Goal: Task Accomplishment & Management: Use online tool/utility

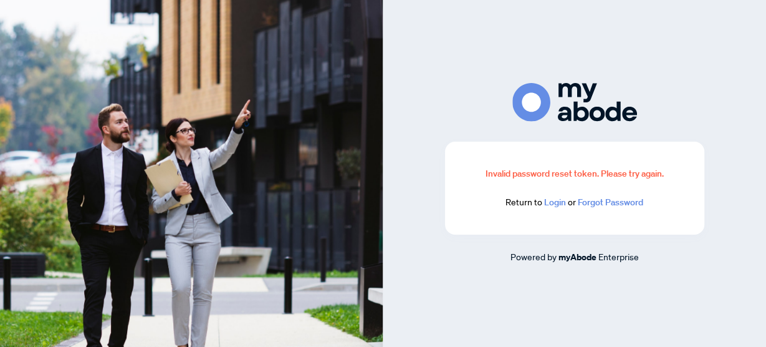
click at [556, 202] on link "Login" at bounding box center [555, 201] width 22 height 11
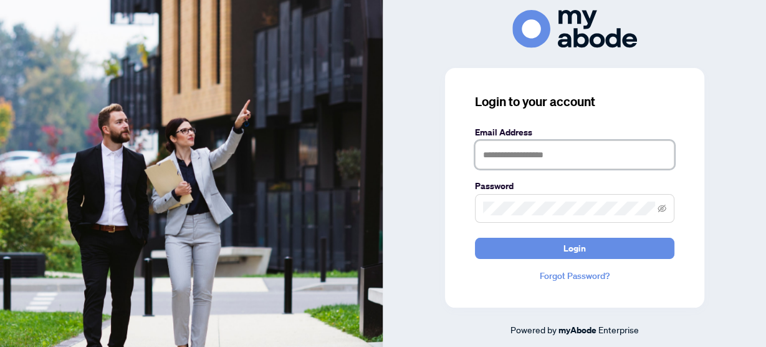
click at [544, 158] on input "text" at bounding box center [575, 154] width 200 height 29
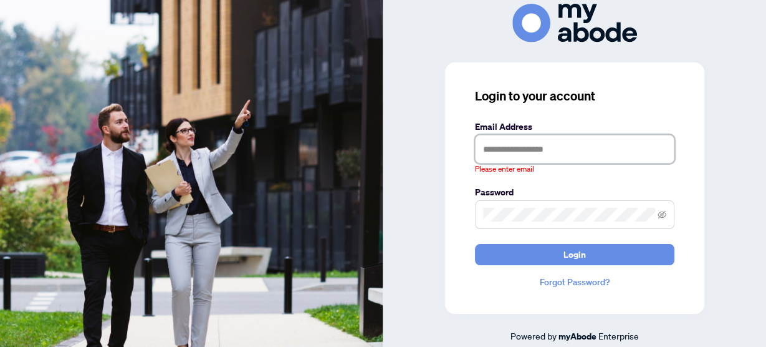
type input "**********"
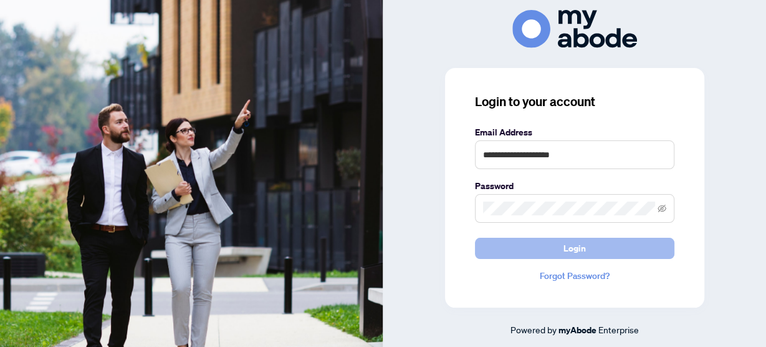
click at [569, 243] on span "Login" at bounding box center [575, 248] width 22 height 20
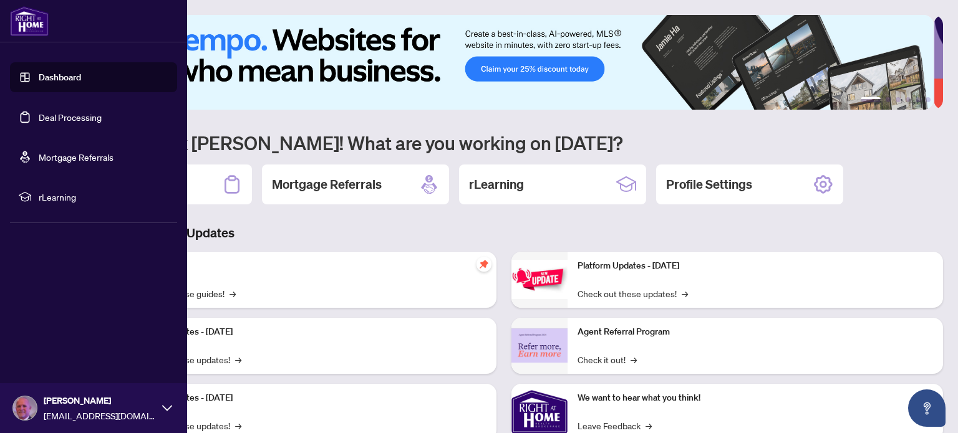
click at [60, 117] on link "Deal Processing" at bounding box center [70, 117] width 63 height 11
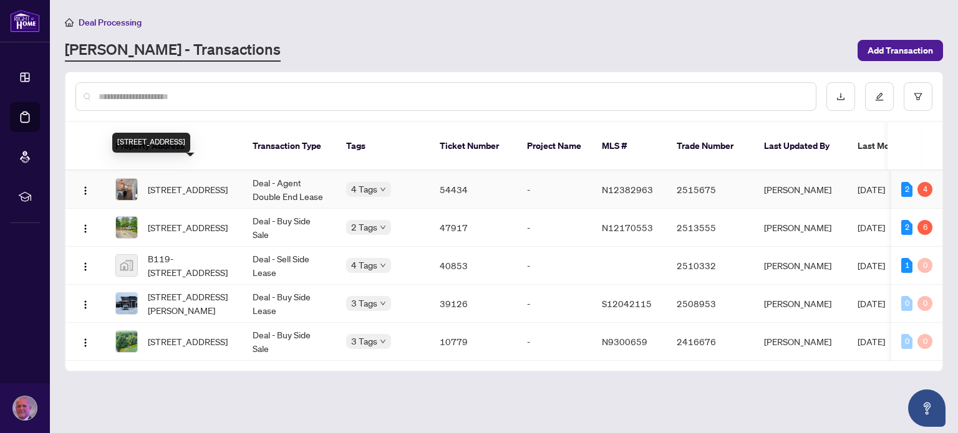
click at [175, 183] on span "[STREET_ADDRESS]" at bounding box center [188, 190] width 80 height 14
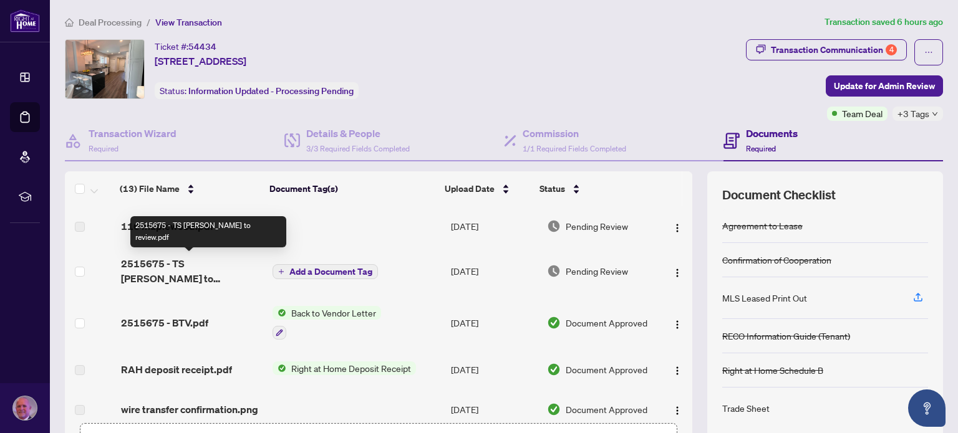
click at [170, 261] on span "2515675 - TS [PERSON_NAME] to review.pdf" at bounding box center [192, 271] width 142 height 30
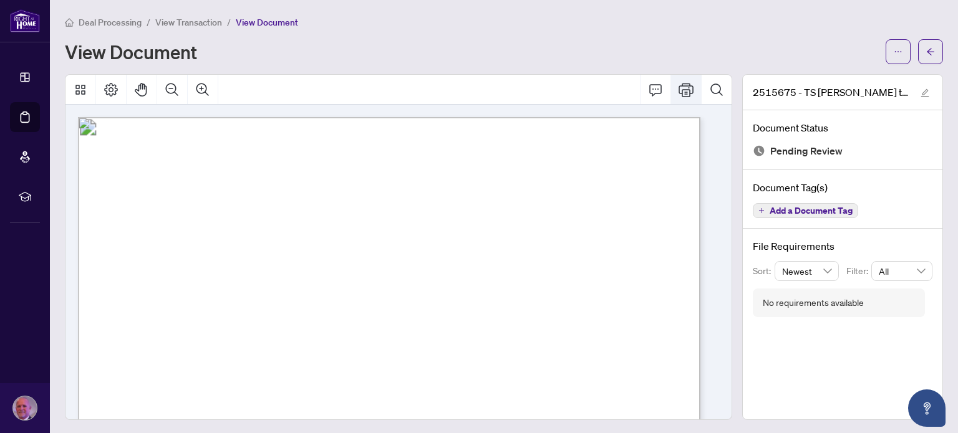
click at [679, 84] on icon "Print" at bounding box center [686, 90] width 15 height 14
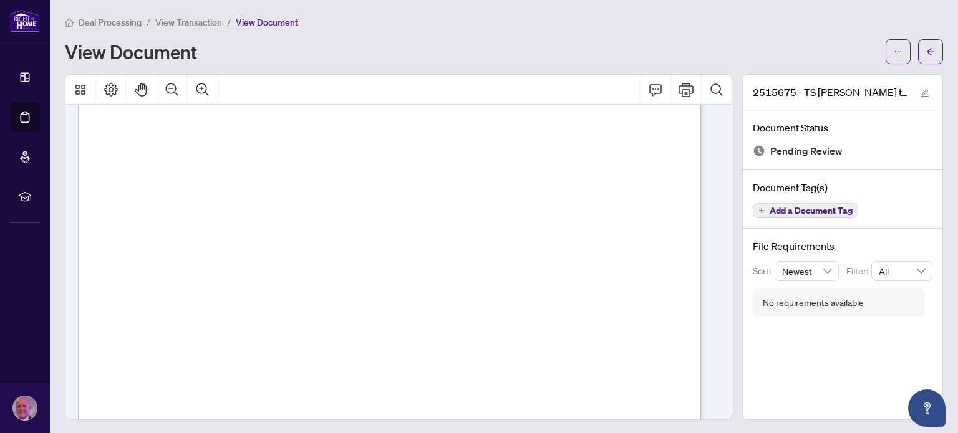
scroll to position [156, 0]
click at [926, 52] on icon "arrow-left" at bounding box center [930, 51] width 9 height 9
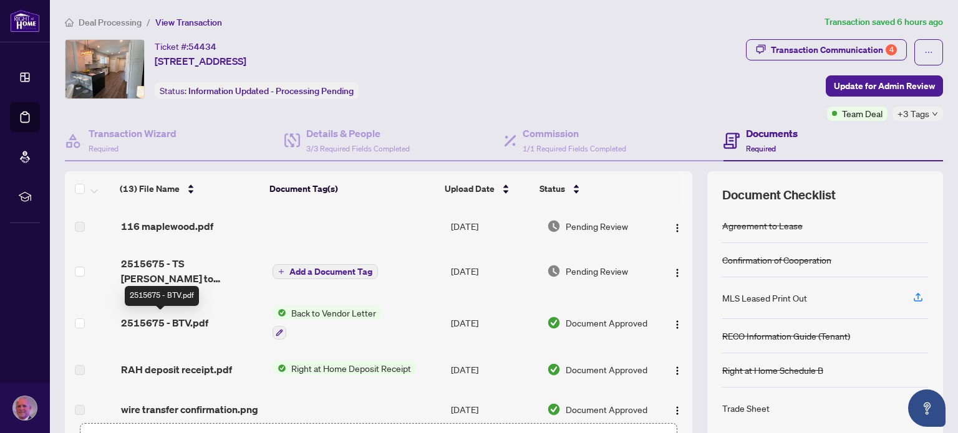
click at [134, 321] on span "2515675 - BTV.pdf" at bounding box center [164, 323] width 87 height 15
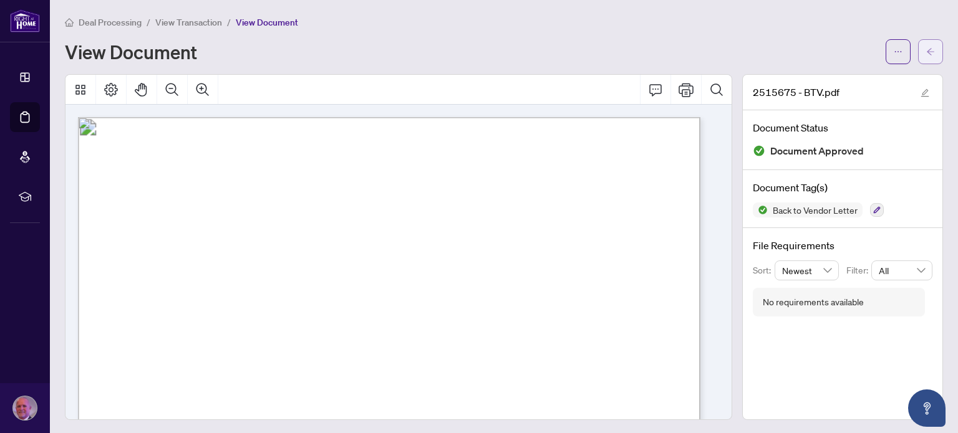
click at [926, 49] on icon "arrow-left" at bounding box center [930, 51] width 9 height 9
